Goal: Transaction & Acquisition: Book appointment/travel/reservation

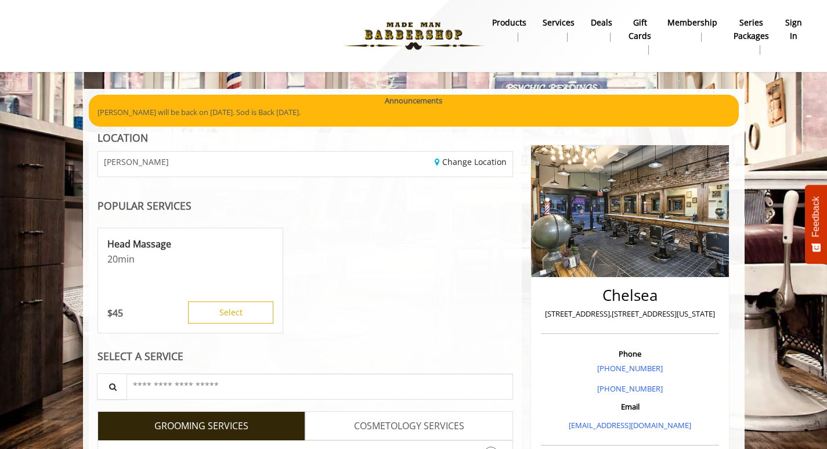
scroll to position [175, 0]
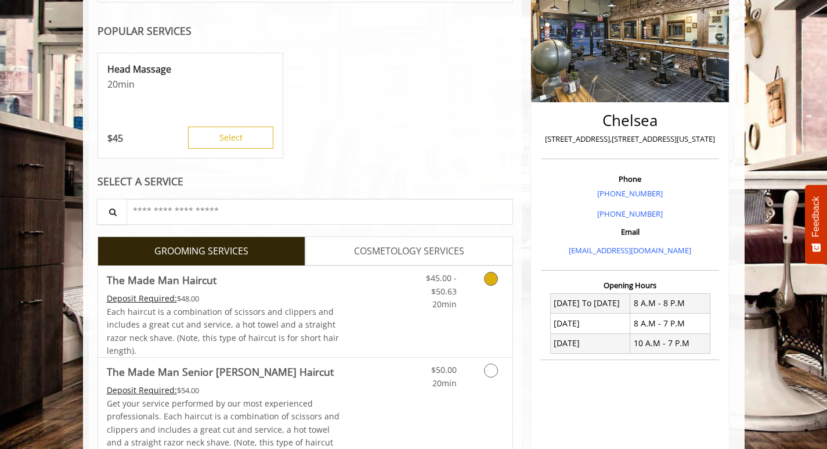
click at [493, 287] on link "Grooming services" at bounding box center [489, 288] width 30 height 45
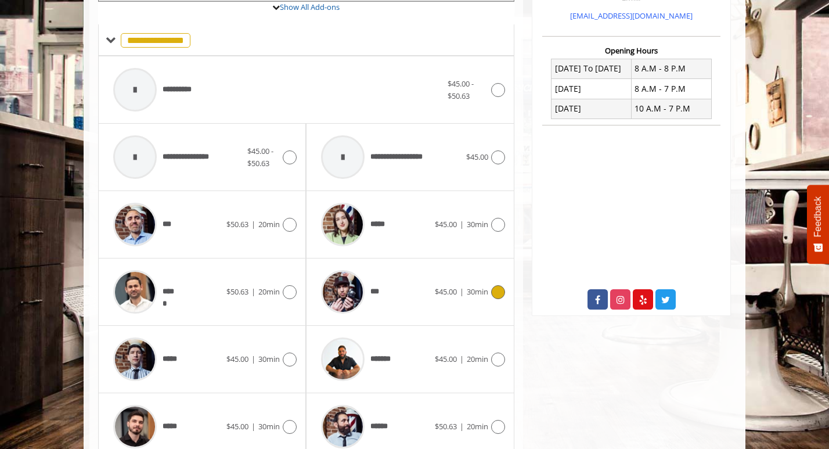
scroll to position [529, 0]
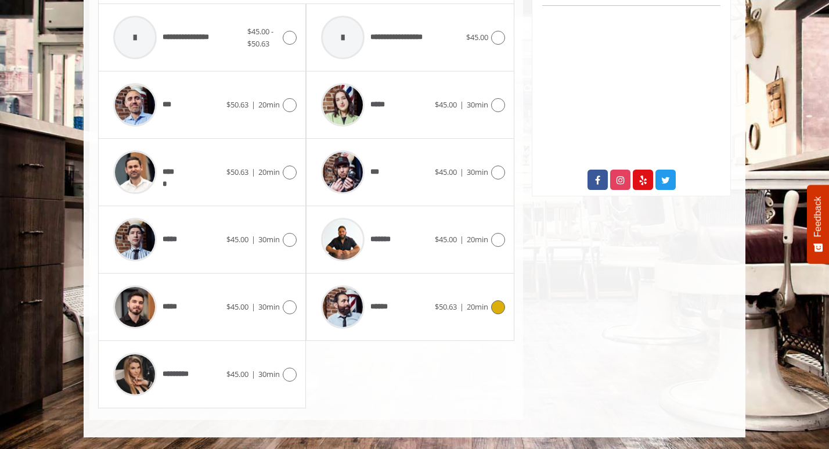
click at [493, 304] on icon at bounding box center [498, 307] width 14 height 14
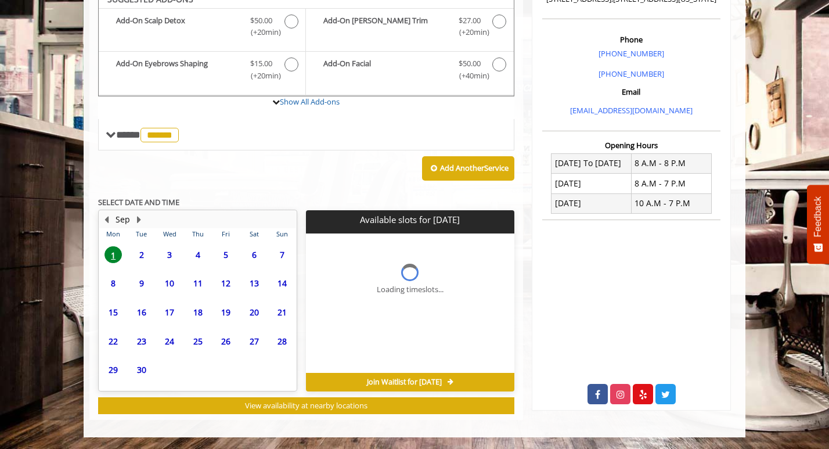
scroll to position [314, 0]
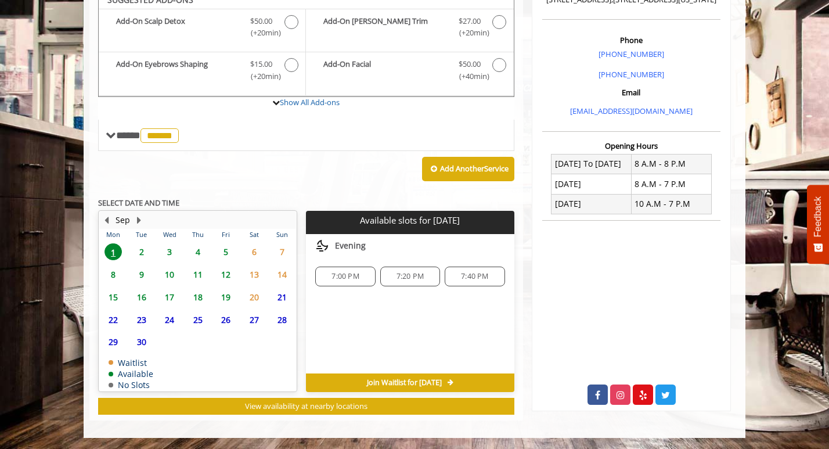
click at [141, 249] on span "2" at bounding box center [141, 251] width 17 height 17
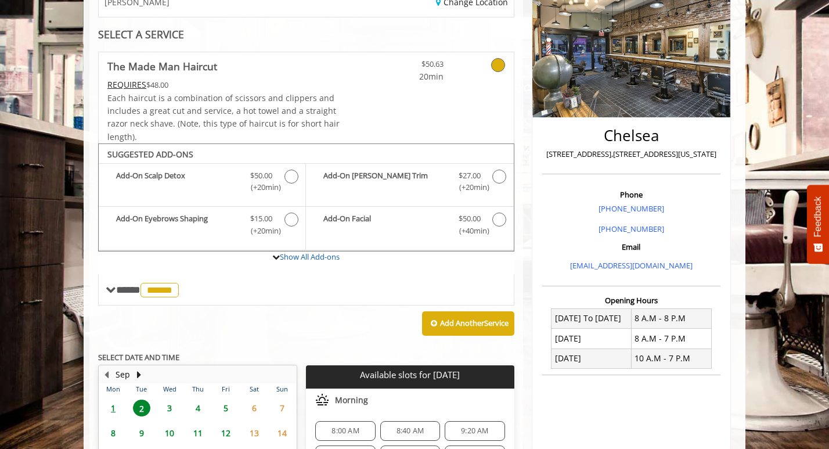
scroll to position [0, 0]
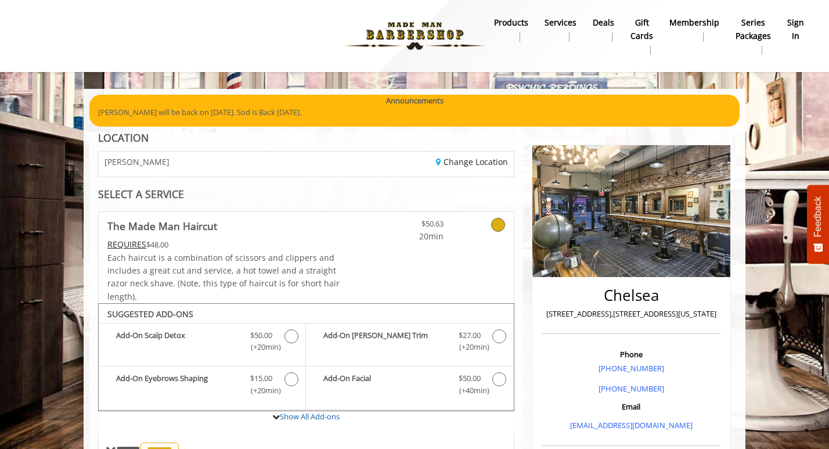
click at [431, 26] on img at bounding box center [415, 36] width 160 height 64
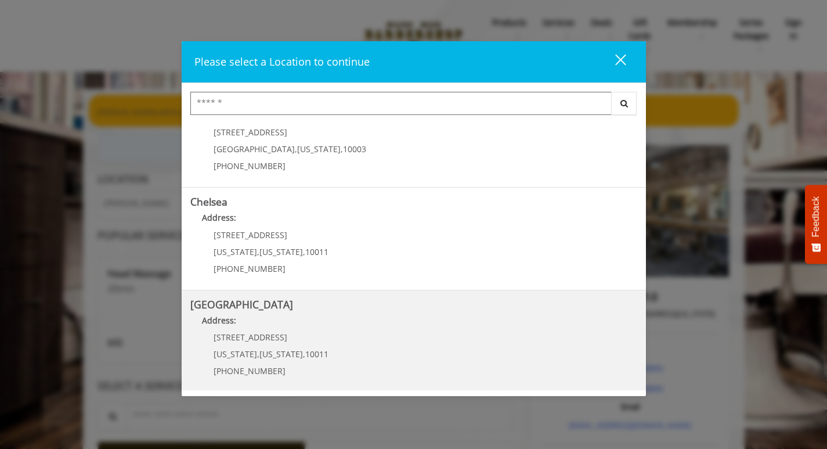
scroll to position [74, 0]
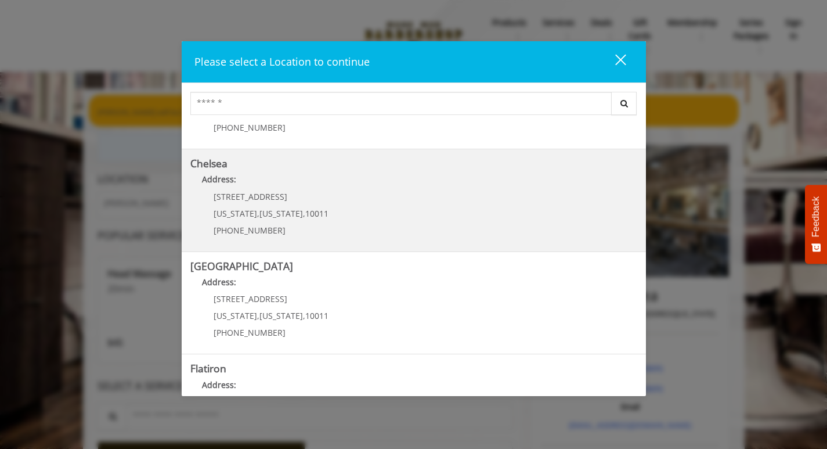
click at [304, 227] on p "[PHONE_NUMBER]" at bounding box center [271, 230] width 115 height 9
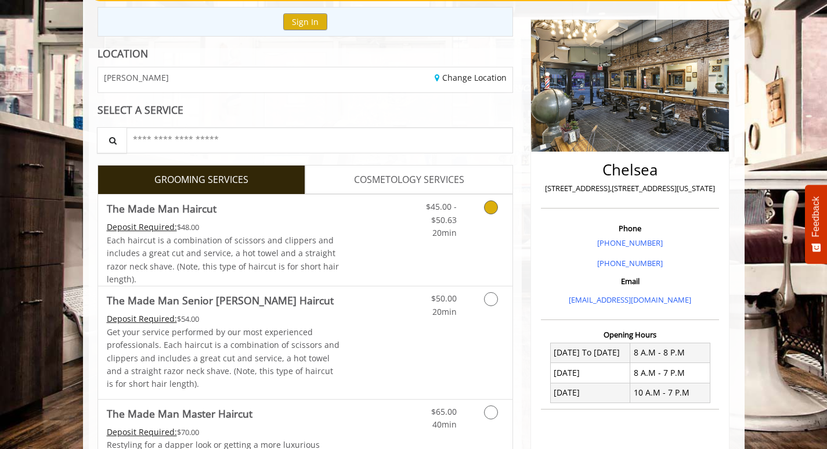
scroll to position [152, 0]
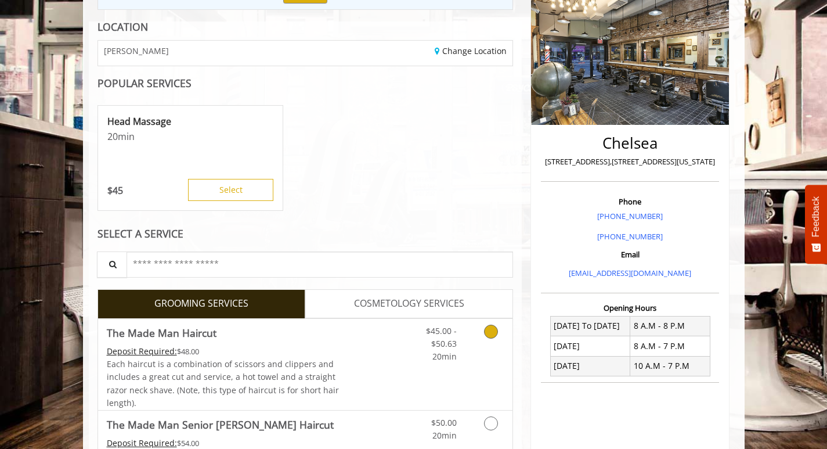
click at [496, 329] on icon "Grooming services" at bounding box center [491, 331] width 14 height 14
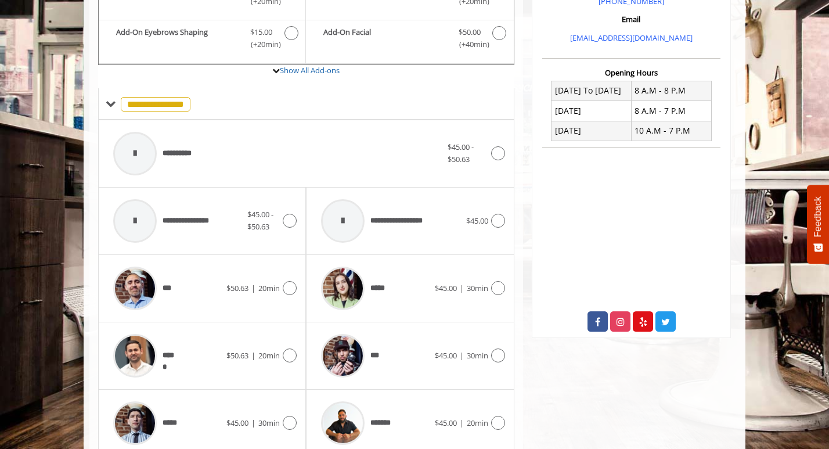
scroll to position [570, 0]
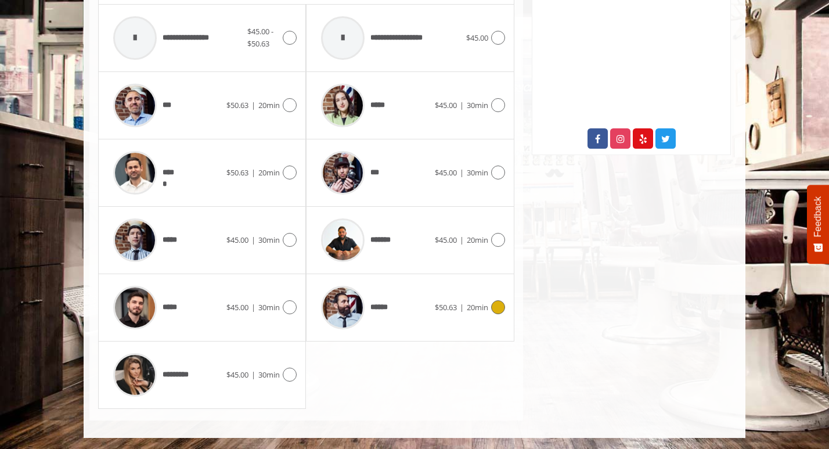
click at [499, 308] on icon at bounding box center [498, 307] width 14 height 14
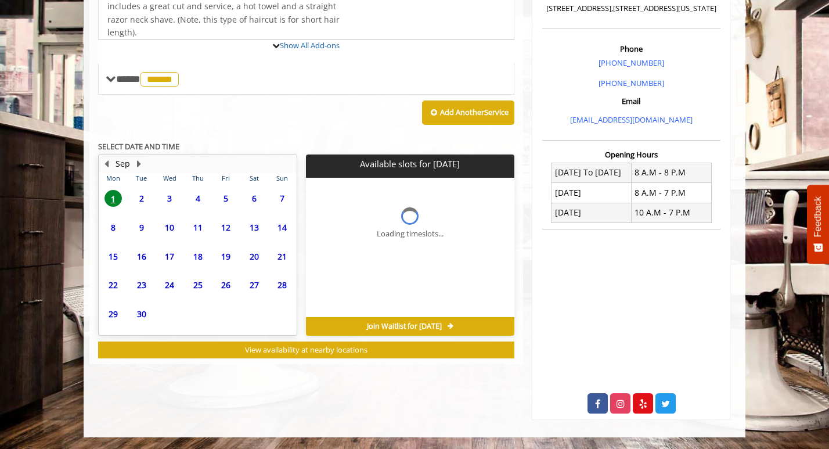
scroll to position [355, 0]
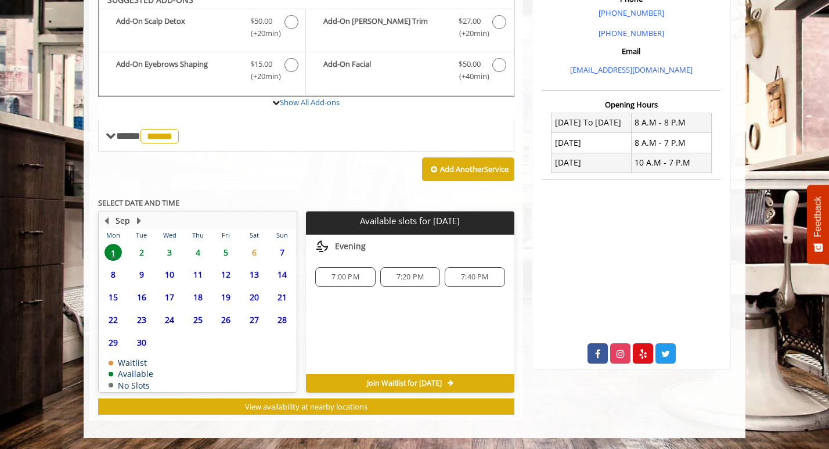
click at [143, 251] on span "2" at bounding box center [141, 252] width 17 height 17
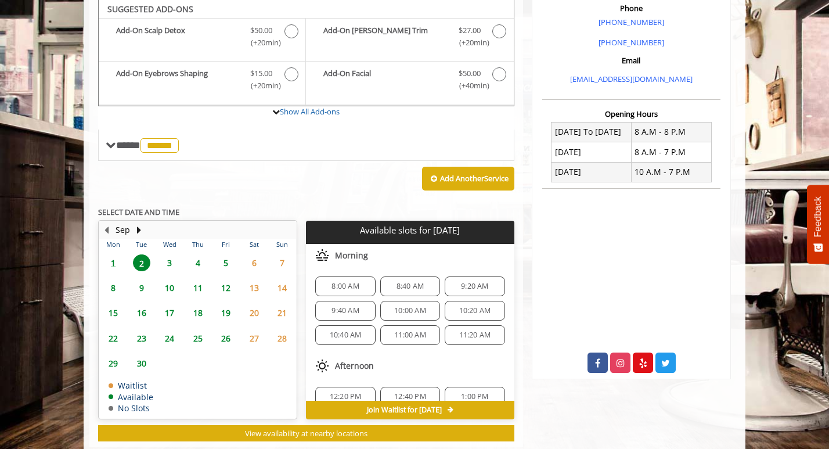
scroll to position [345, 0]
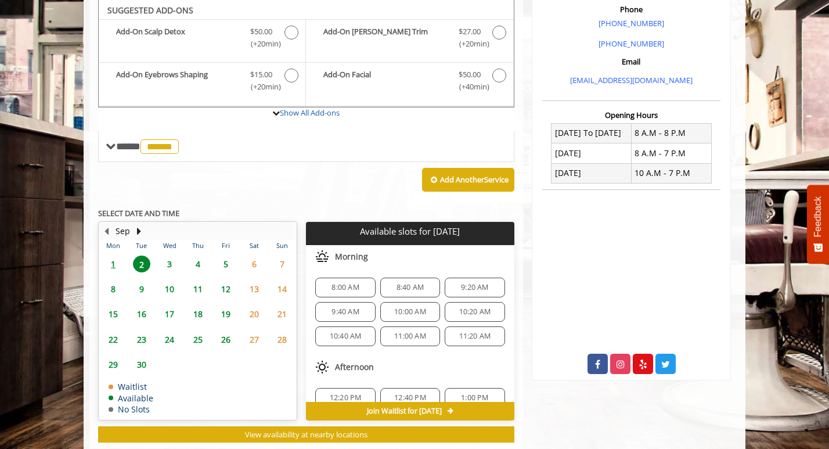
click at [418, 286] on span "8:40 AM" at bounding box center [409, 287] width 27 height 9
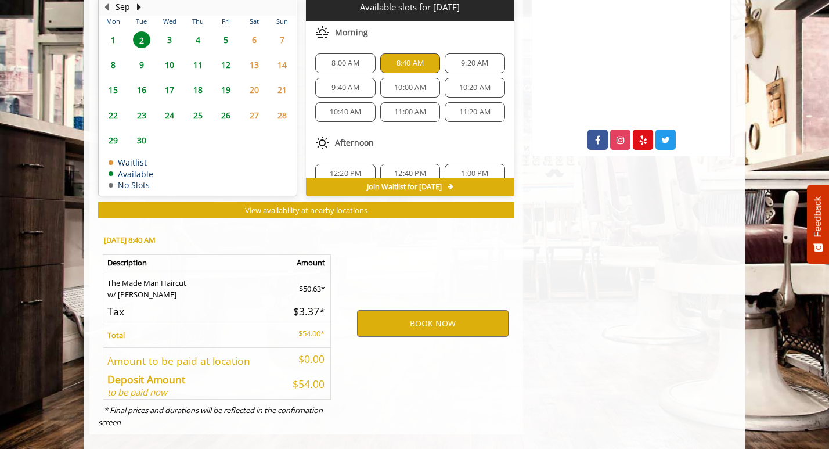
scroll to position [583, 0]
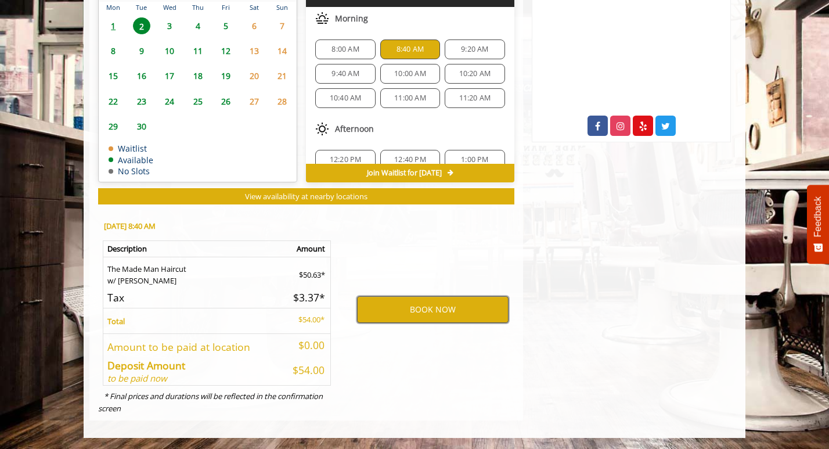
click at [410, 319] on button "BOOK NOW" at bounding box center [432, 309] width 151 height 27
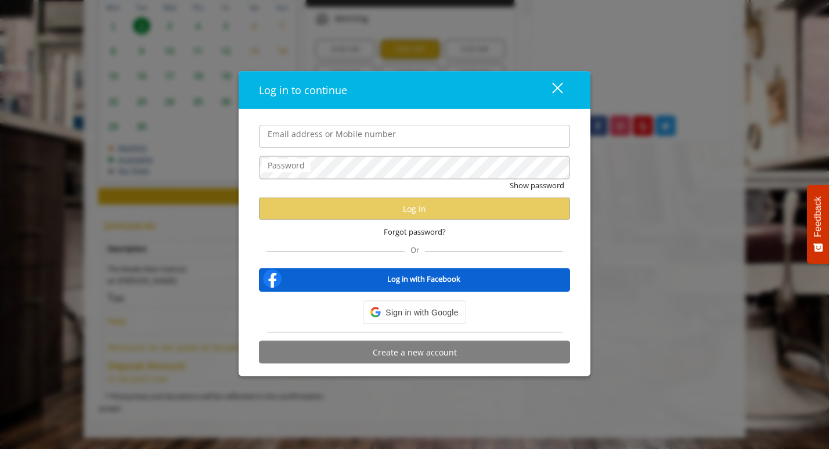
type input "**********"
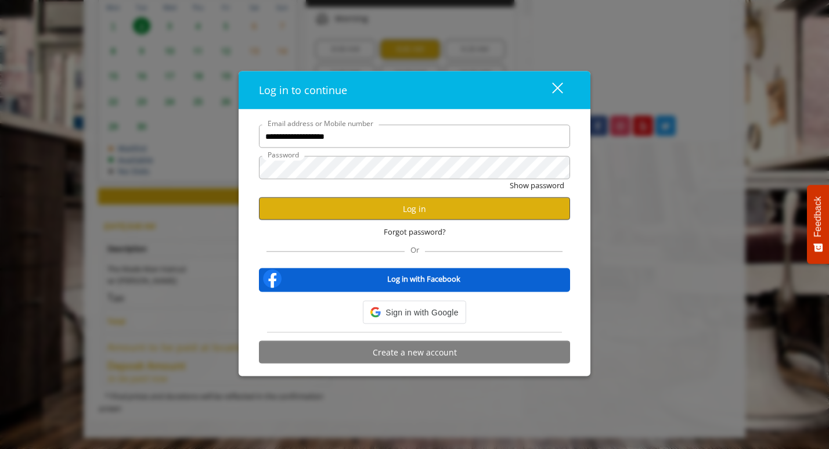
scroll to position [0, 0]
click at [402, 221] on div "Forgot password?" at bounding box center [414, 232] width 311 height 24
click at [402, 215] on button "Log in" at bounding box center [414, 208] width 311 height 23
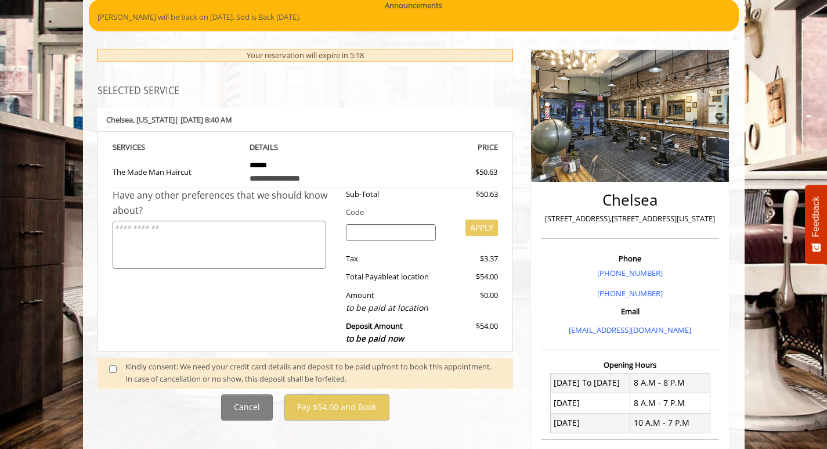
scroll to position [187, 0]
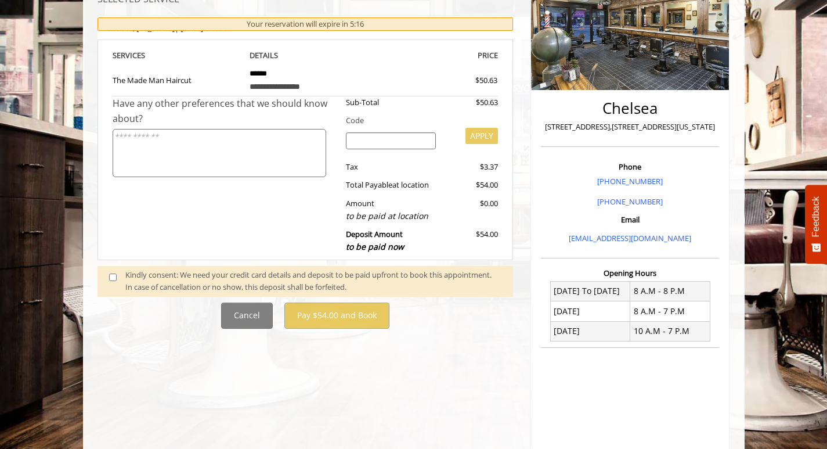
click at [109, 276] on span at bounding box center [117, 281] width 34 height 24
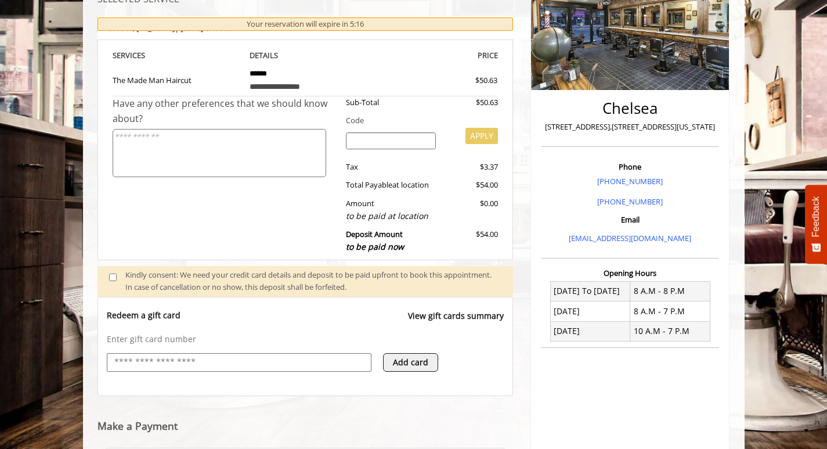
scroll to position [303, 0]
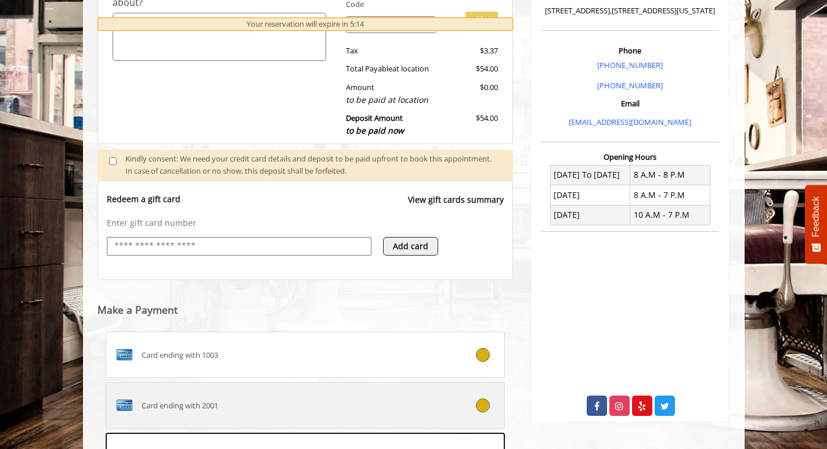
click at [478, 403] on icon at bounding box center [483, 405] width 14 height 14
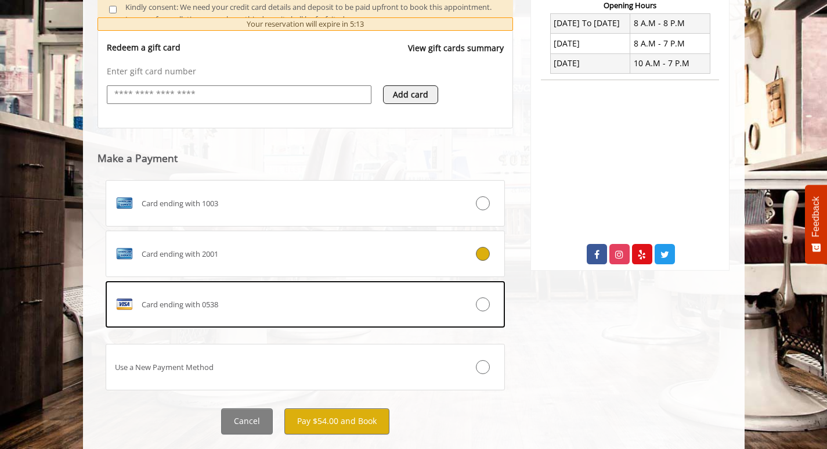
scroll to position [481, 0]
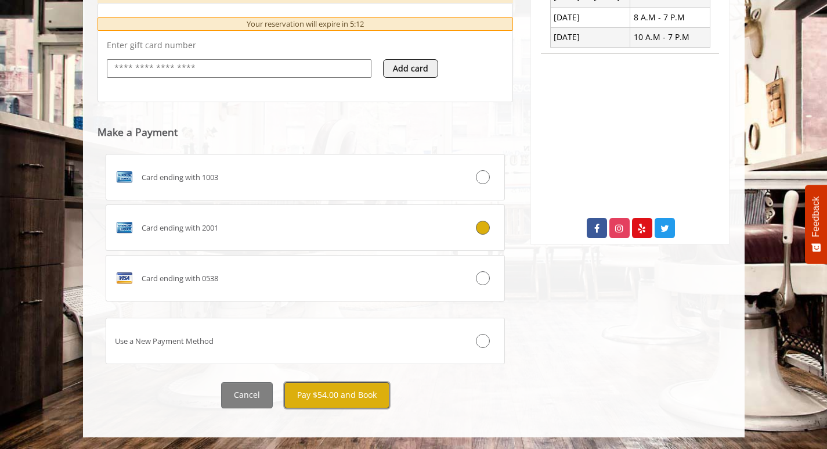
click at [359, 396] on button "Pay $54.00 and Book" at bounding box center [336, 395] width 105 height 26
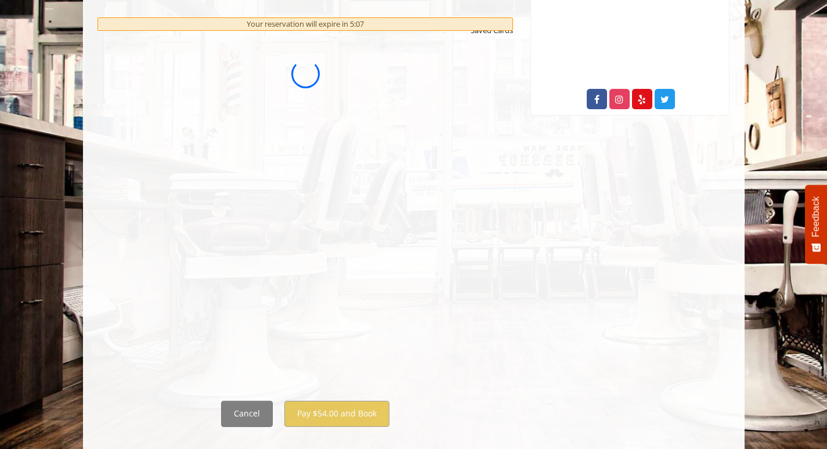
scroll to position [0, 0]
